Goal: Task Accomplishment & Management: Use online tool/utility

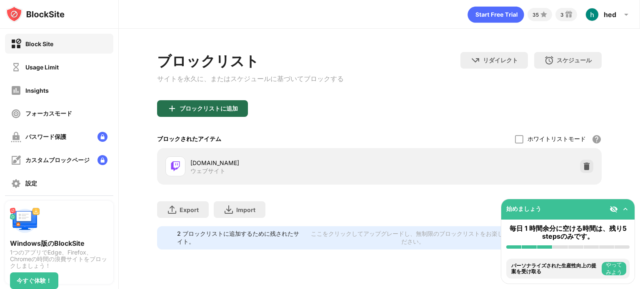
click at [193, 111] on div "ブロックリストに追加" at bounding box center [208, 108] width 58 height 7
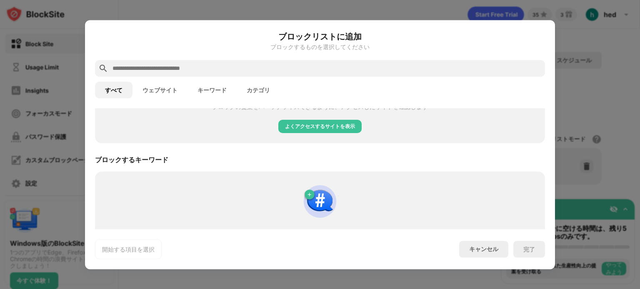
scroll to position [387, 0]
click at [625, 102] on div at bounding box center [320, 144] width 640 height 289
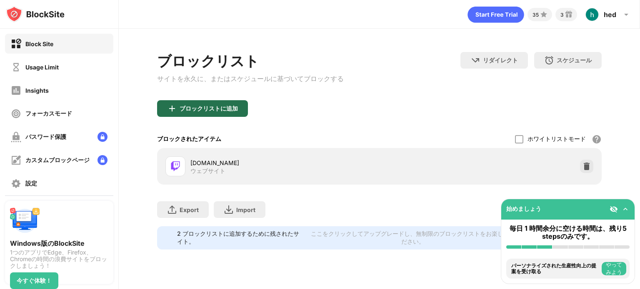
click at [242, 109] on div "ブロックリストに追加" at bounding box center [202, 108] width 91 height 17
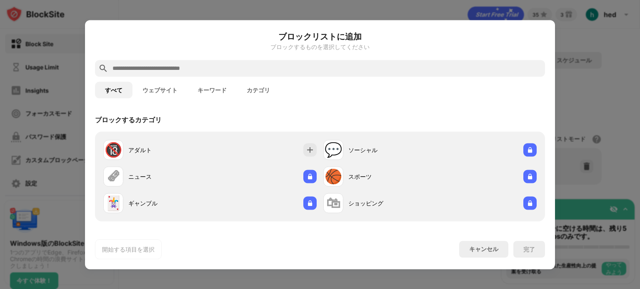
drag, startPoint x: 233, startPoint y: 74, endPoint x: 227, endPoint y: 66, distance: 10.0
click at [227, 66] on div at bounding box center [320, 68] width 450 height 17
click at [227, 66] on input "text" at bounding box center [327, 68] width 430 height 10
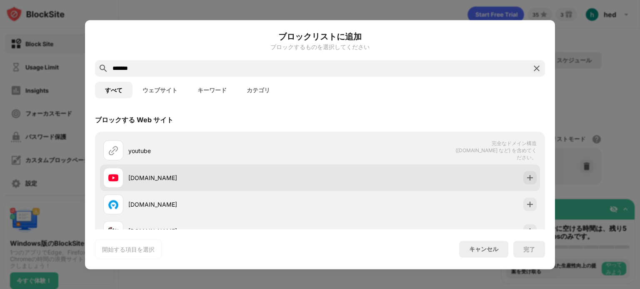
type input "*******"
click at [146, 178] on div "[DOMAIN_NAME]" at bounding box center [224, 178] width 192 height 9
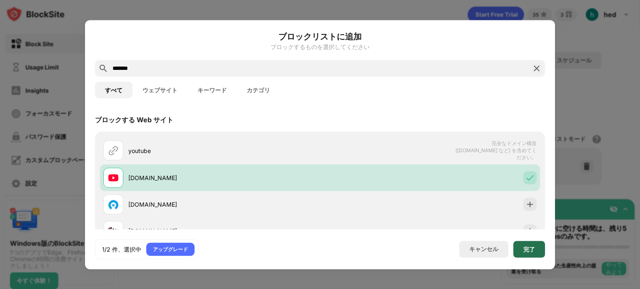
click at [538, 242] on div "完了" at bounding box center [529, 249] width 32 height 17
